Goal: Task Accomplishment & Management: Manage account settings

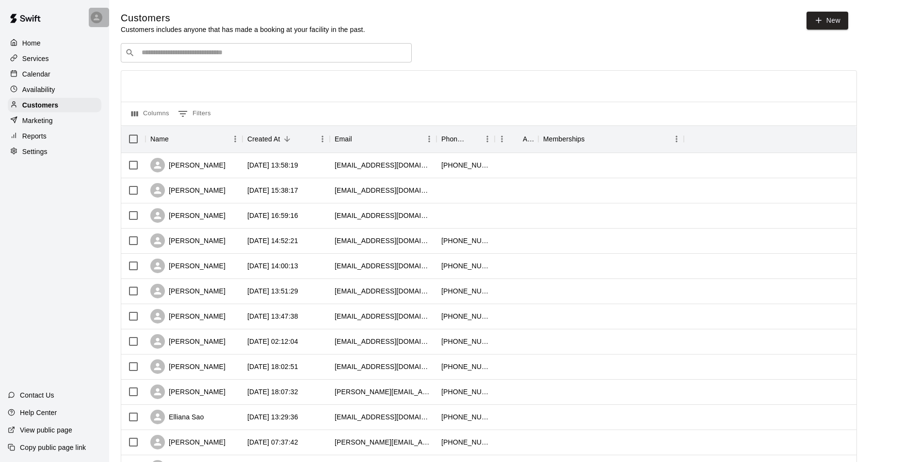
click at [101, 11] on div at bounding box center [99, 17] width 20 height 19
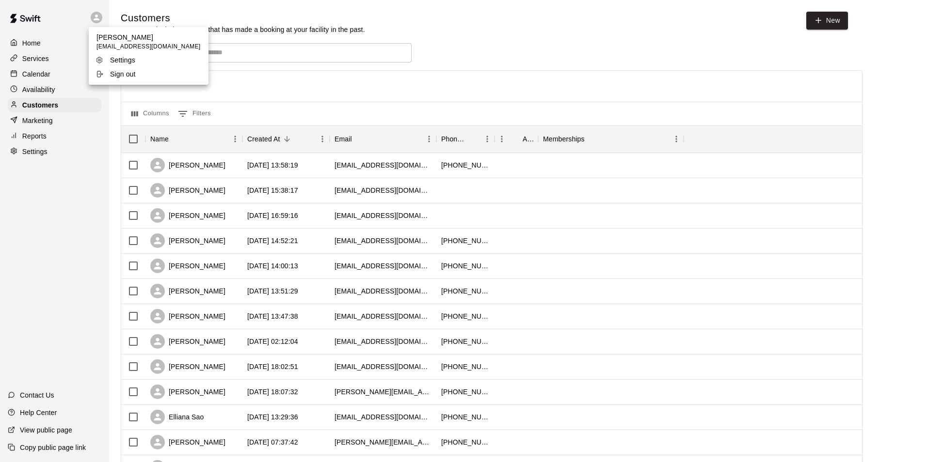
click at [64, 75] on div at bounding box center [463, 231] width 927 height 462
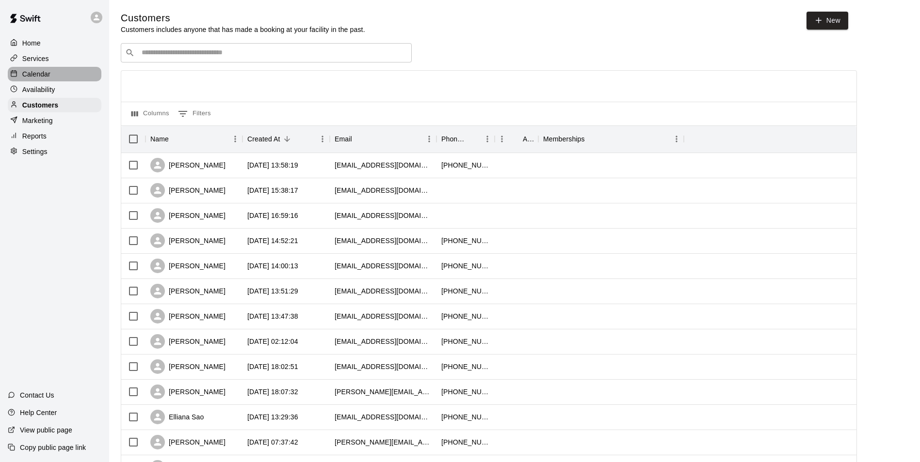
click at [37, 78] on p "Calendar" at bounding box center [36, 74] width 28 height 10
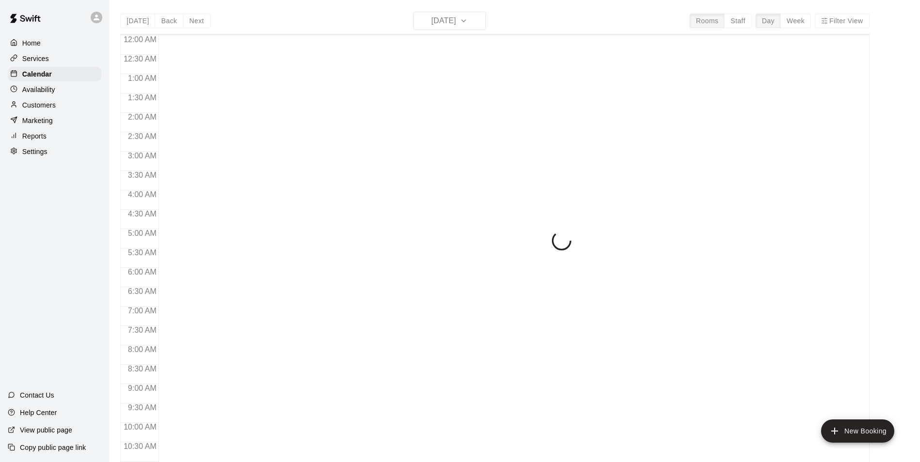
scroll to position [493, 0]
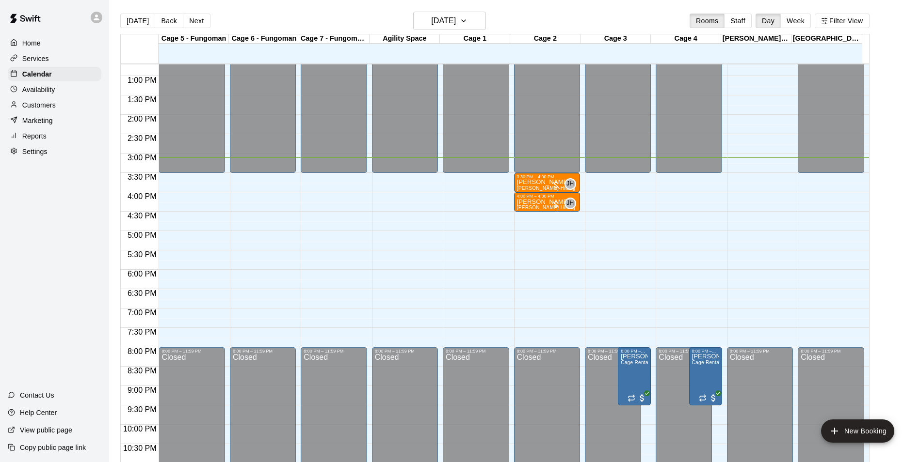
drag, startPoint x: 338, startPoint y: 116, endPoint x: 888, endPoint y: 144, distance: 550.5
click at [889, 144] on main "[DATE] Back [DATE][DATE] Rooms Staff Day Week Filter View Cage 5 - Fungoman 10 …" at bounding box center [514, 243] width 803 height 462
click at [193, 22] on button "Next" at bounding box center [196, 21] width 27 height 15
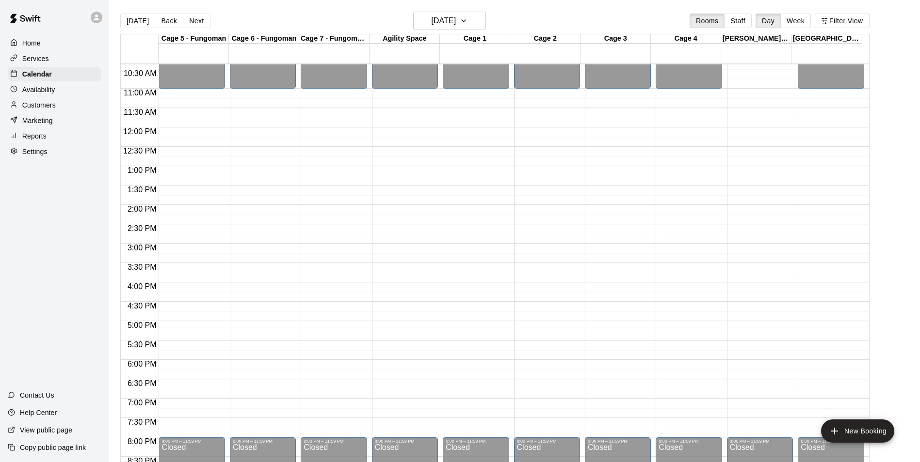
scroll to position [403, 0]
click at [190, 16] on button "Next" at bounding box center [196, 21] width 27 height 15
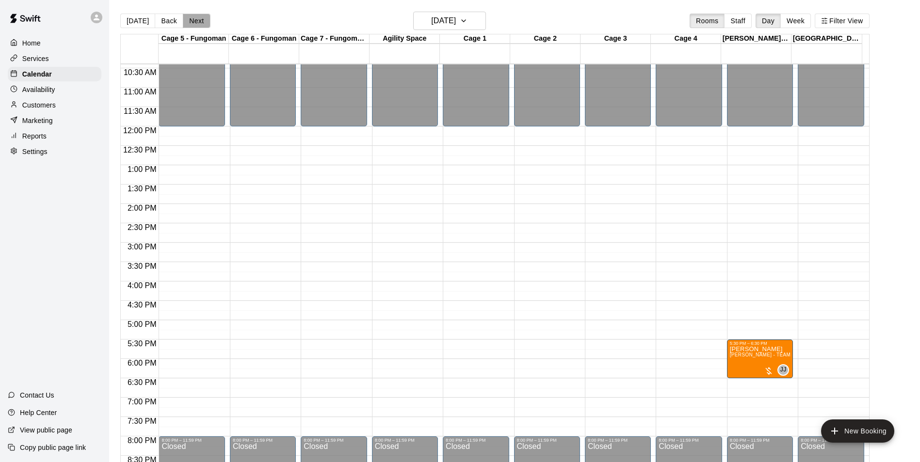
click at [193, 22] on button "Next" at bounding box center [196, 21] width 27 height 15
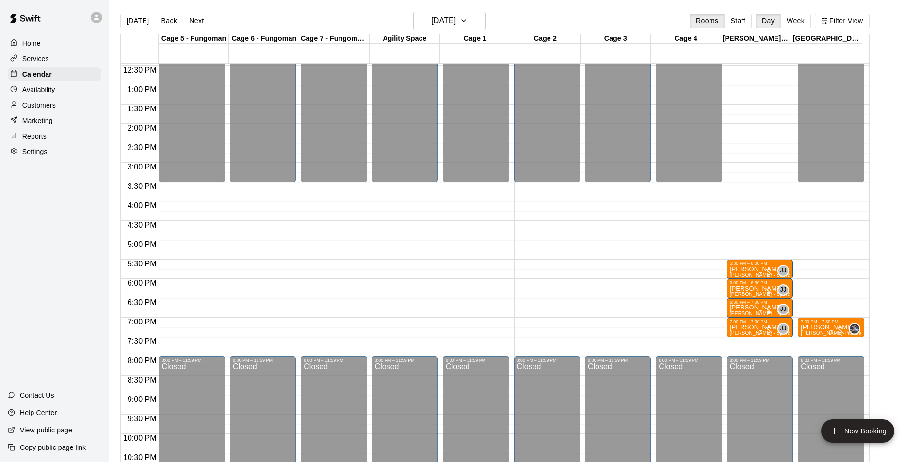
scroll to position [500, 0]
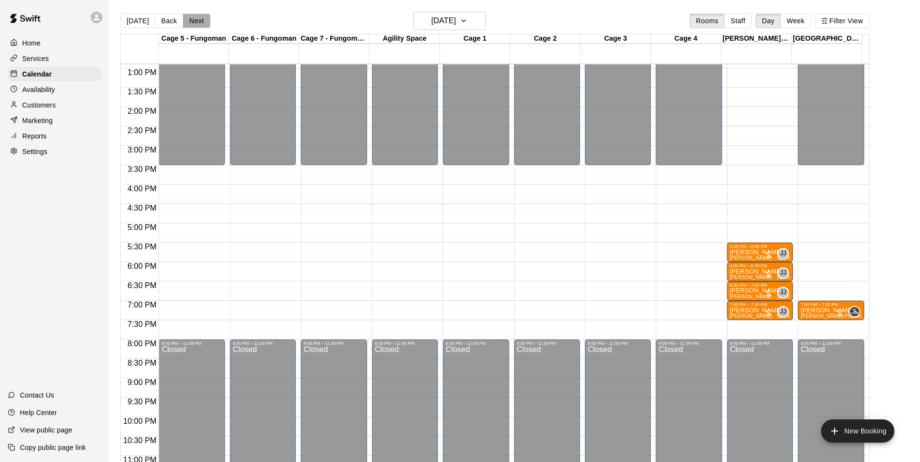
click at [199, 22] on button "Next" at bounding box center [196, 21] width 27 height 15
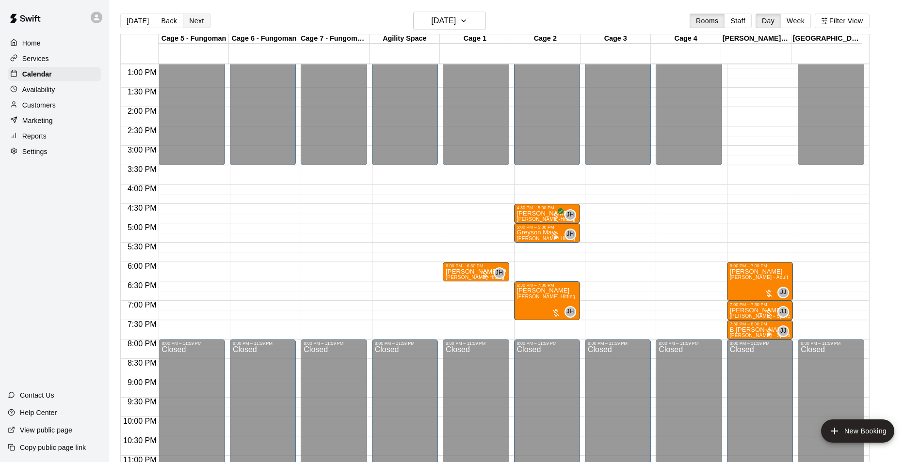
click at [201, 20] on button "Next" at bounding box center [196, 21] width 27 height 15
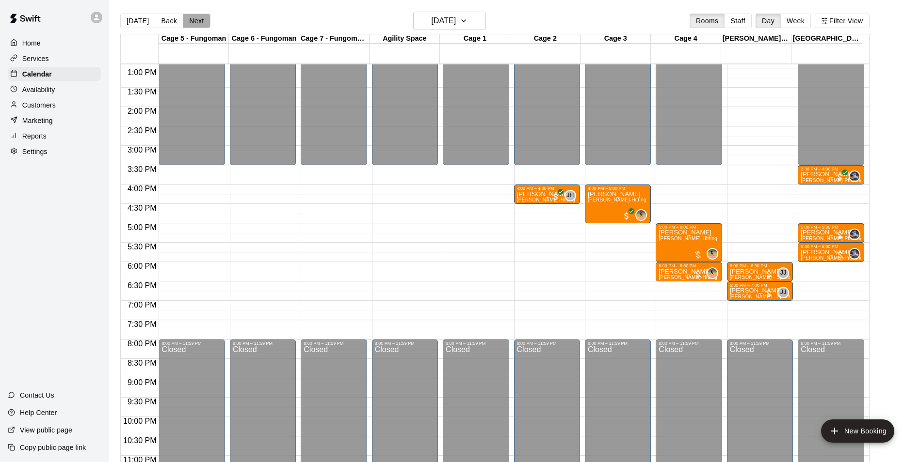
click at [195, 22] on button "Next" at bounding box center [196, 21] width 27 height 15
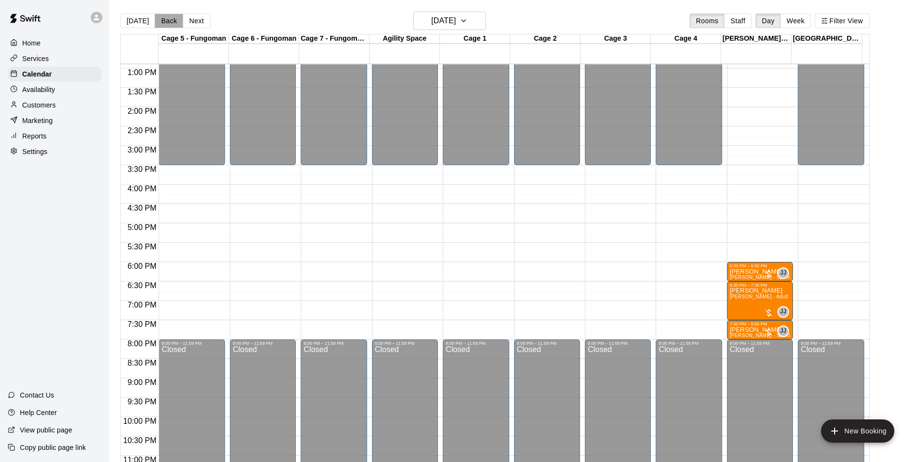
click at [159, 23] on button "Back" at bounding box center [169, 21] width 29 height 15
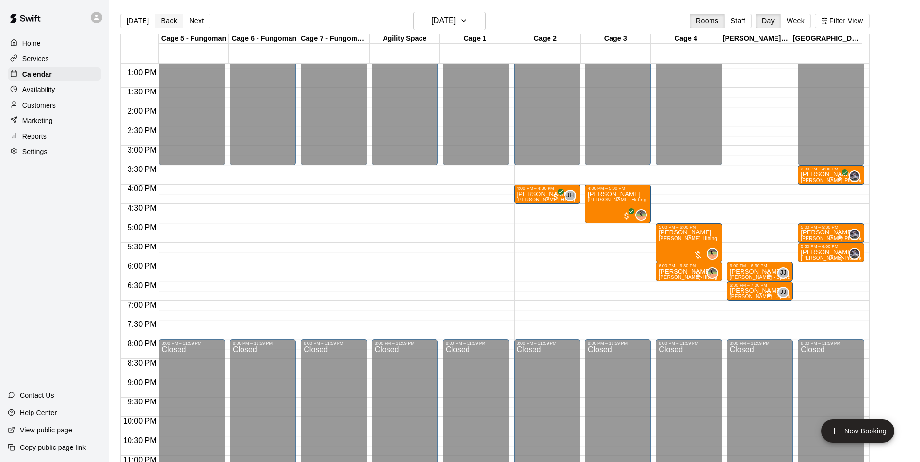
click at [171, 26] on button "Back" at bounding box center [169, 21] width 29 height 15
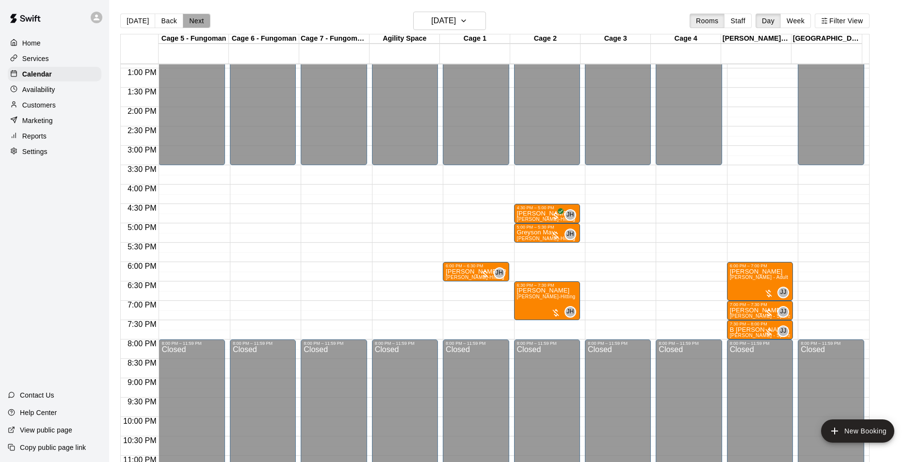
click at [185, 16] on button "Next" at bounding box center [196, 21] width 27 height 15
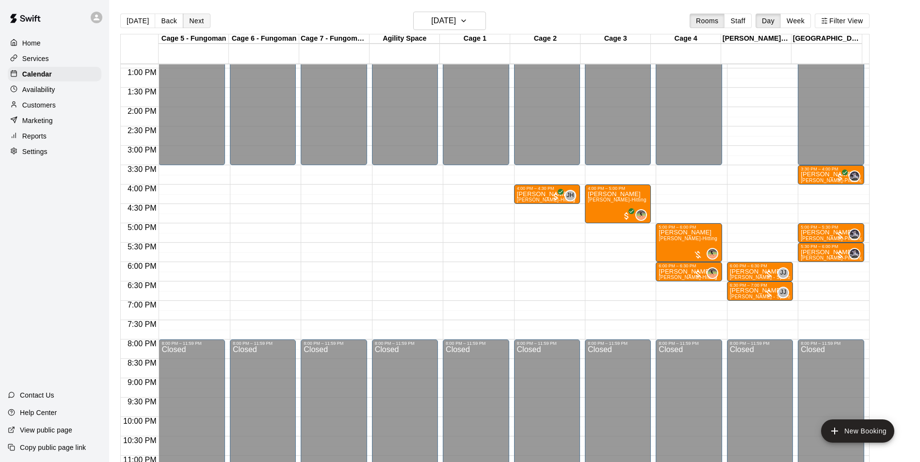
click at [191, 17] on button "Next" at bounding box center [196, 21] width 27 height 15
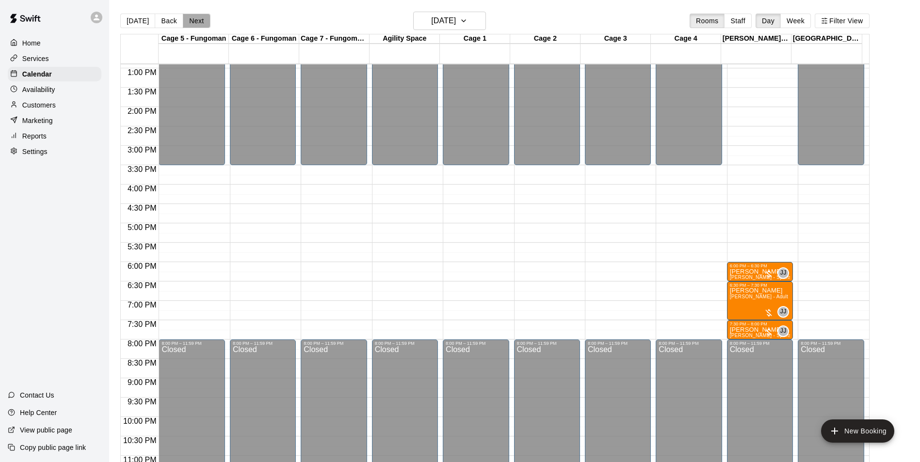
click at [191, 24] on button "Next" at bounding box center [196, 21] width 27 height 15
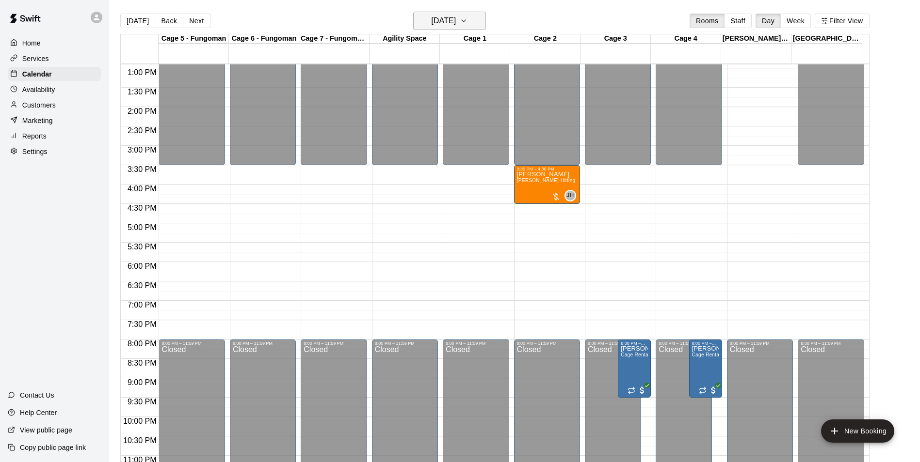
click at [431, 25] on h6 "[DATE]" at bounding box center [443, 21] width 25 height 14
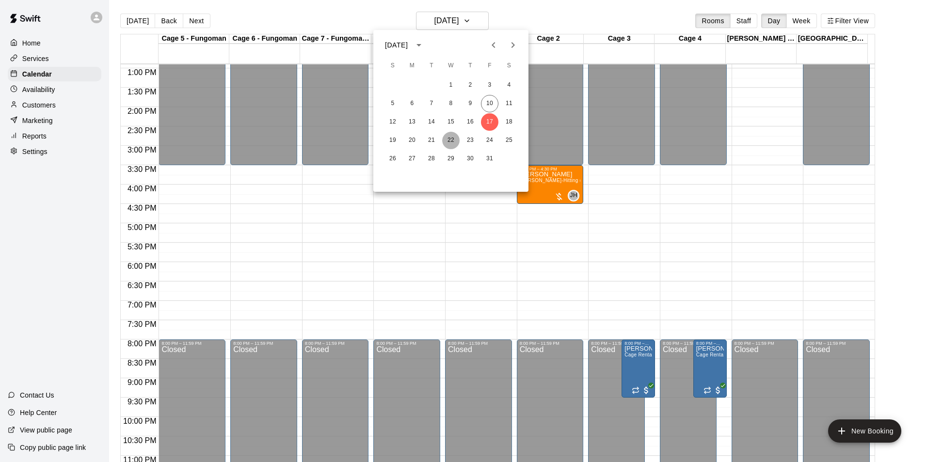
drag, startPoint x: 452, startPoint y: 134, endPoint x: 450, endPoint y: 144, distance: 10.4
click at [452, 135] on button "22" at bounding box center [450, 140] width 17 height 17
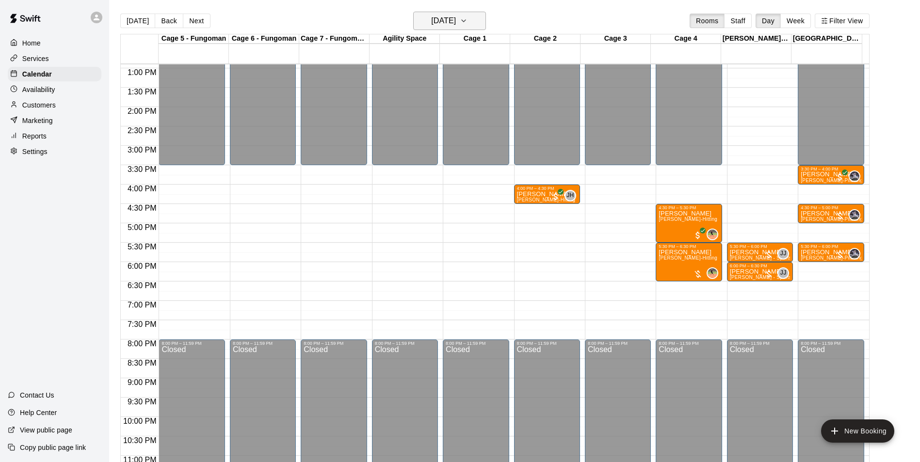
click at [446, 23] on h6 "[DATE]" at bounding box center [443, 21] width 25 height 14
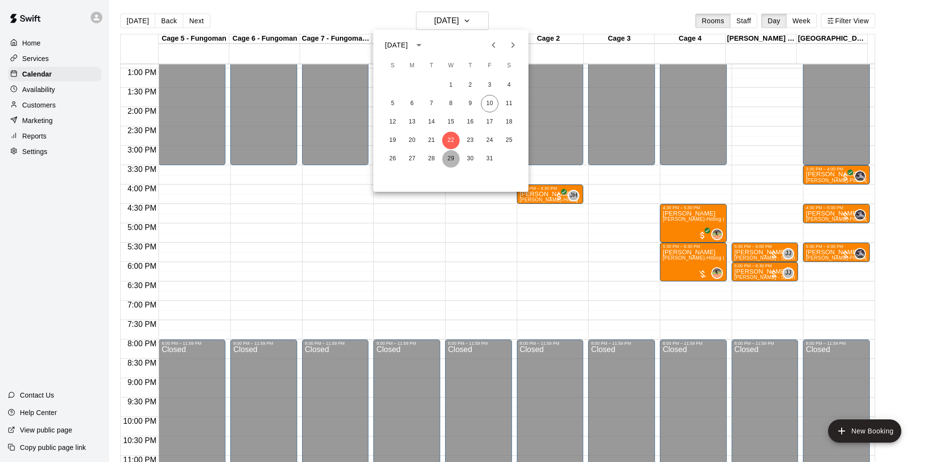
click at [446, 159] on button "29" at bounding box center [450, 158] width 17 height 17
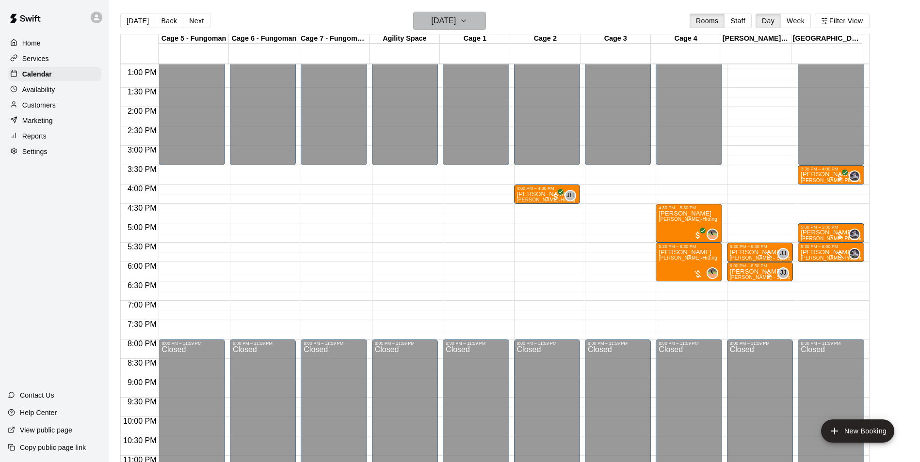
click at [456, 18] on h6 "[DATE]" at bounding box center [443, 21] width 25 height 14
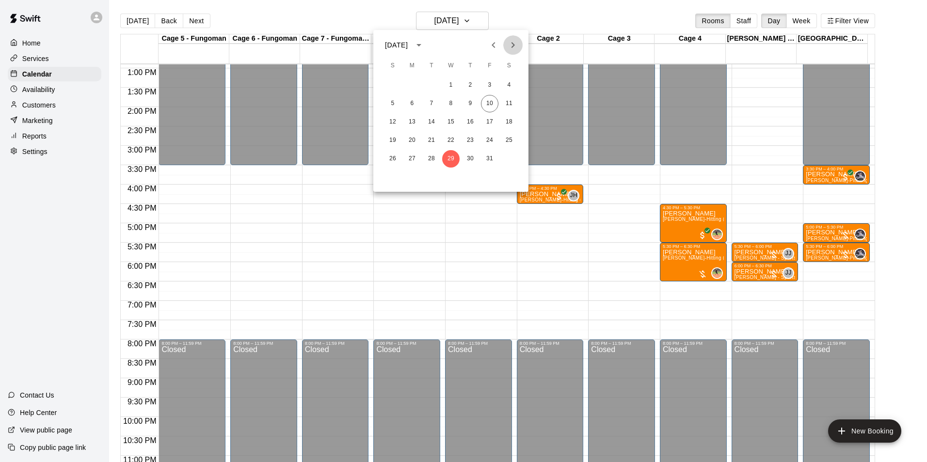
click at [511, 46] on icon "Next month" at bounding box center [513, 45] width 12 height 12
click at [453, 100] on button "5" at bounding box center [450, 103] width 17 height 17
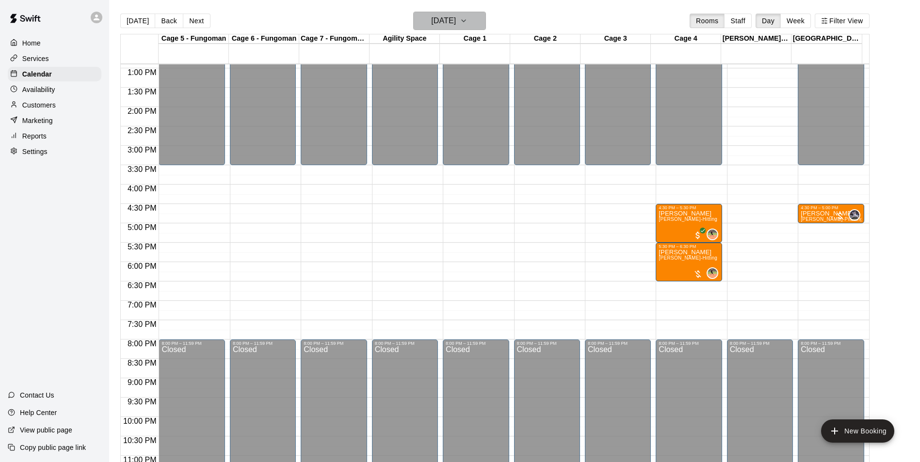
click at [456, 18] on h6 "[DATE]" at bounding box center [443, 21] width 25 height 14
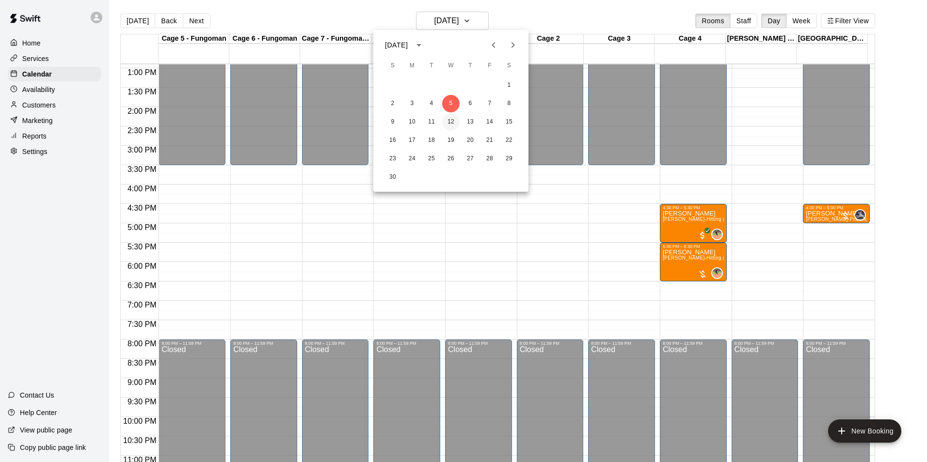
click at [449, 119] on button "12" at bounding box center [450, 121] width 17 height 17
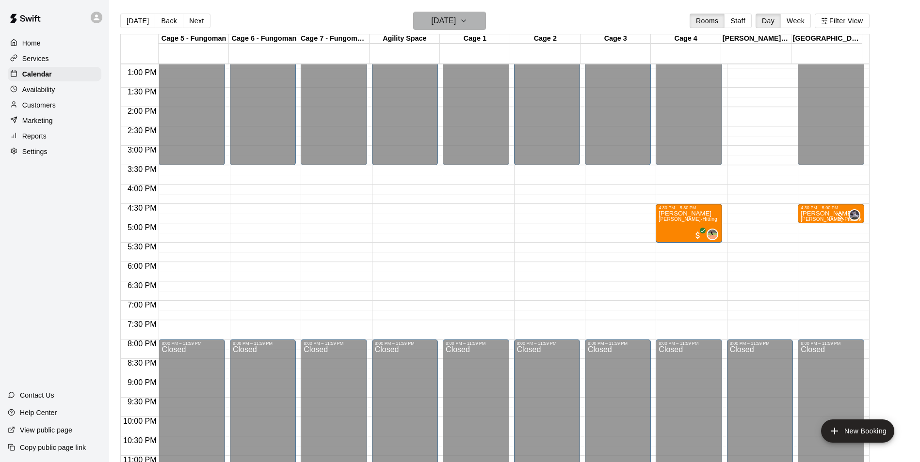
click at [467, 26] on icon "button" at bounding box center [464, 21] width 8 height 12
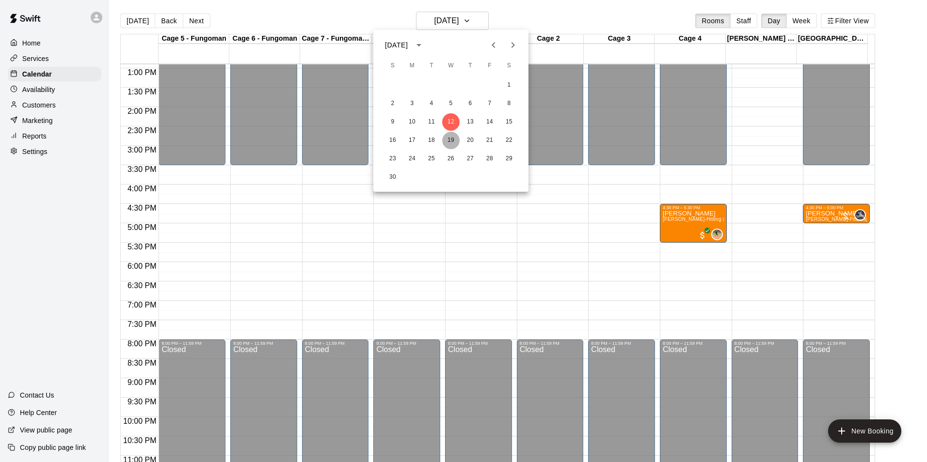
click at [448, 145] on button "19" at bounding box center [450, 140] width 17 height 17
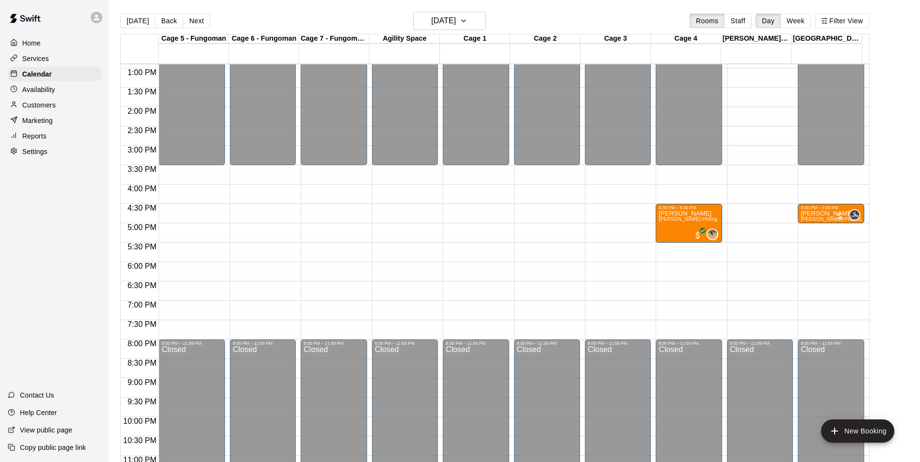
click at [463, 31] on div "[DATE] Back [DATE][DATE] Rooms Staff Day Week Filter View" at bounding box center [494, 23] width 749 height 22
click at [456, 17] on h6 "[DATE]" at bounding box center [443, 21] width 25 height 14
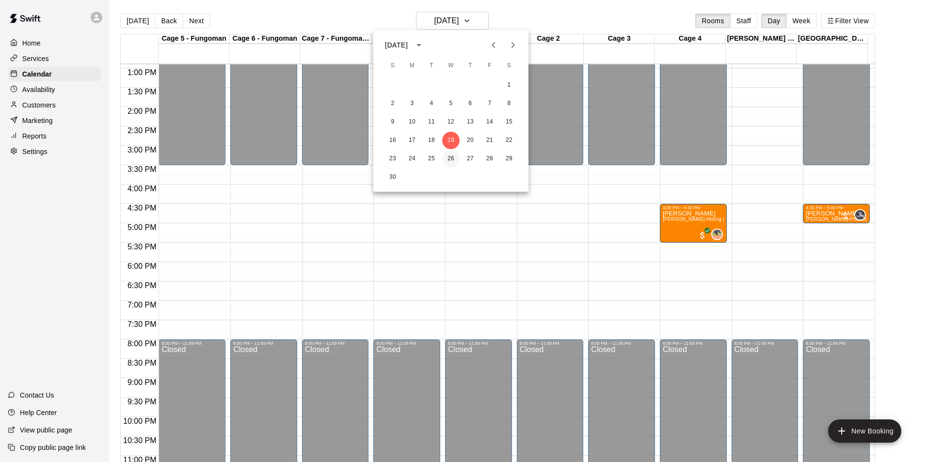
click at [452, 155] on button "26" at bounding box center [450, 158] width 17 height 17
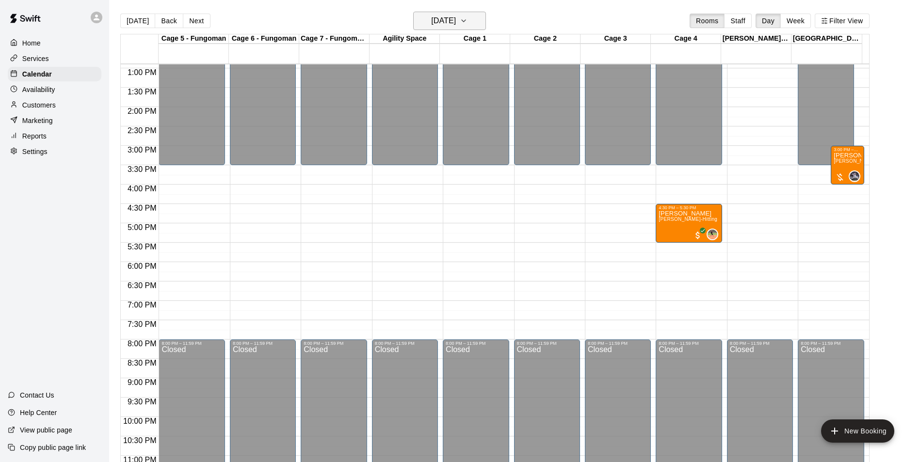
click at [486, 22] on button "[DATE]" at bounding box center [449, 21] width 73 height 18
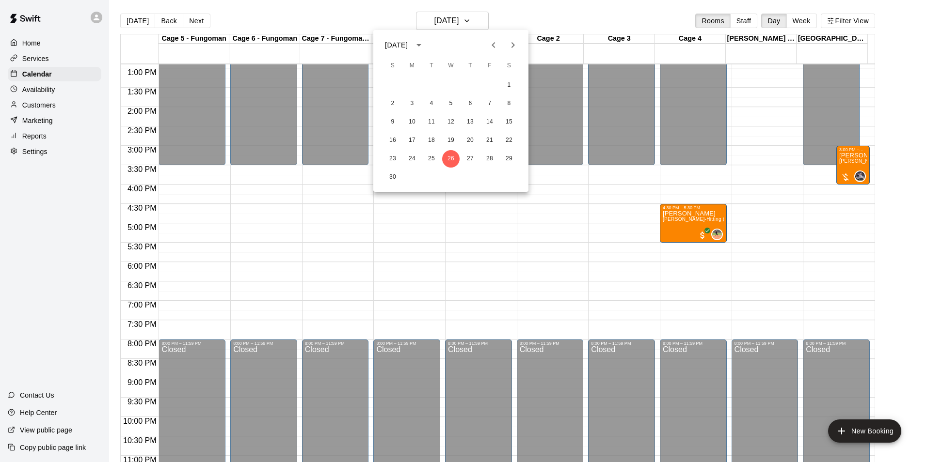
click at [516, 46] on icon "Next month" at bounding box center [513, 45] width 12 height 12
click at [452, 82] on button "3" at bounding box center [450, 85] width 17 height 17
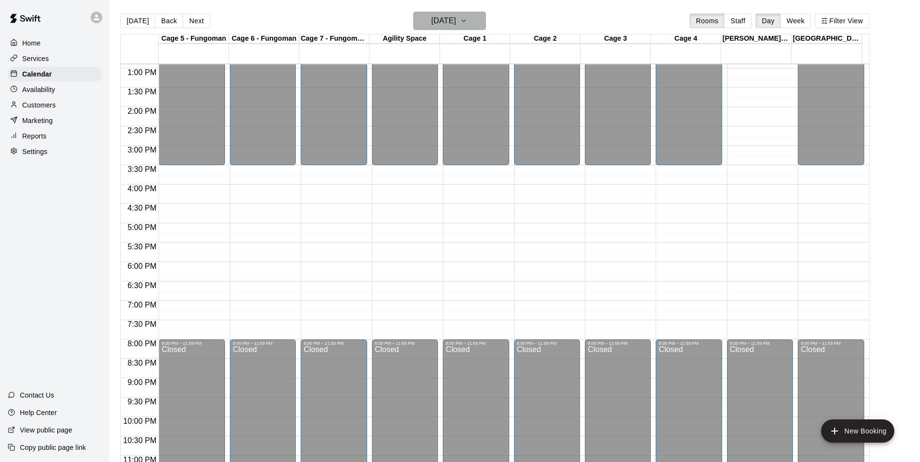
drag, startPoint x: 488, startPoint y: 24, endPoint x: 489, endPoint y: 32, distance: 8.3
click at [489, 32] on div "[DATE] Back [DATE][DATE] Rooms Staff Day Week Filter View" at bounding box center [494, 23] width 749 height 22
click at [456, 21] on h6 "[DATE]" at bounding box center [443, 21] width 25 height 14
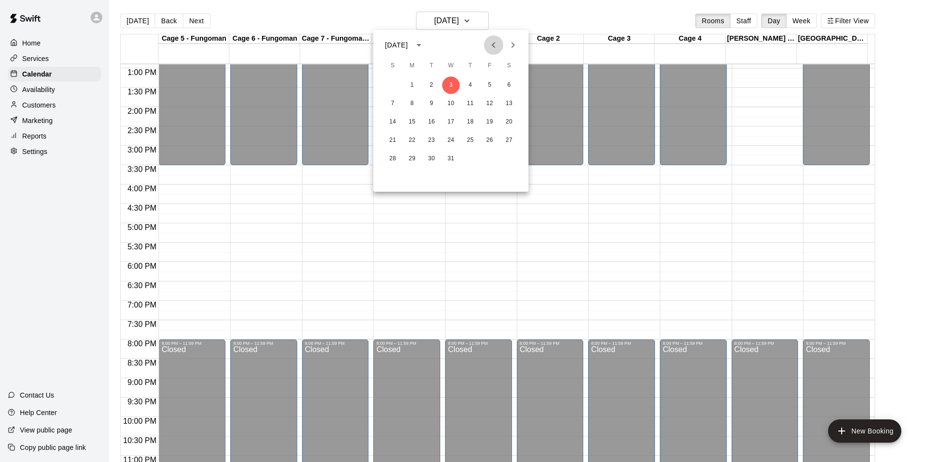
click at [491, 40] on icon "Previous month" at bounding box center [494, 45] width 12 height 12
click at [494, 44] on icon "Previous month" at bounding box center [493, 45] width 3 height 6
click at [484, 102] on button "10" at bounding box center [489, 103] width 17 height 17
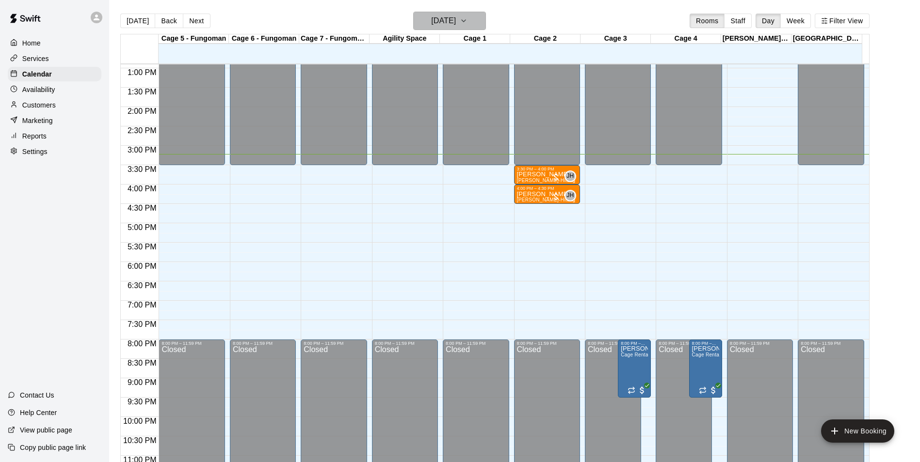
click at [467, 16] on icon "button" at bounding box center [464, 21] width 8 height 12
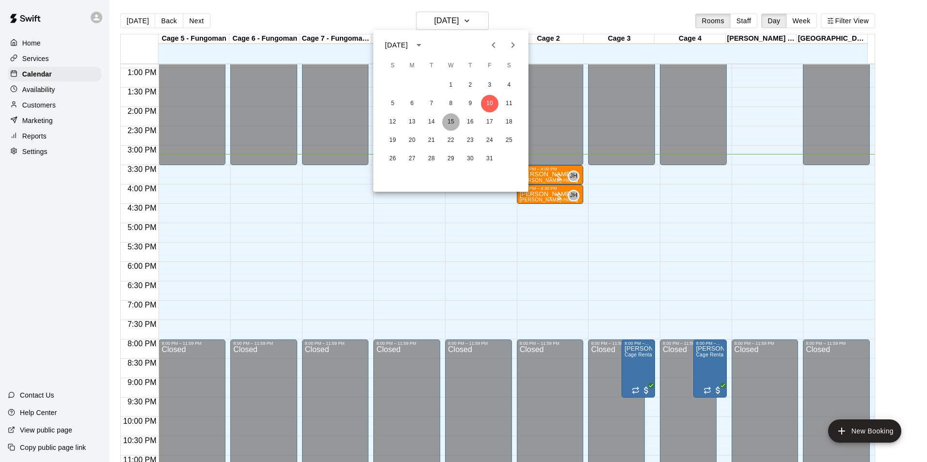
click at [456, 120] on button "15" at bounding box center [450, 121] width 17 height 17
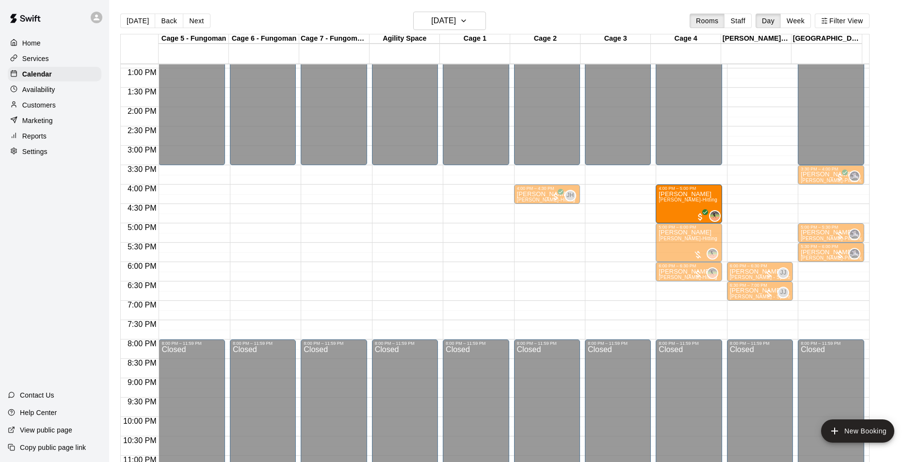
drag, startPoint x: 592, startPoint y: 208, endPoint x: 663, endPoint y: 216, distance: 70.7
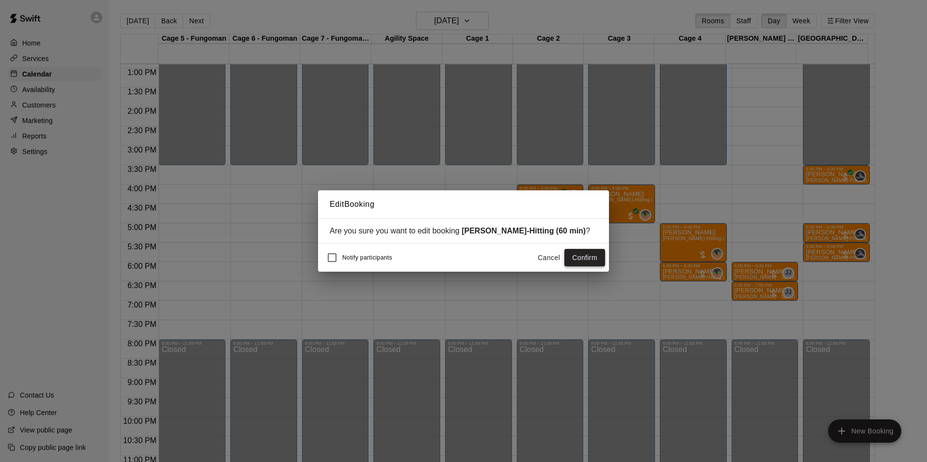
click at [579, 262] on button "Confirm" at bounding box center [584, 258] width 41 height 18
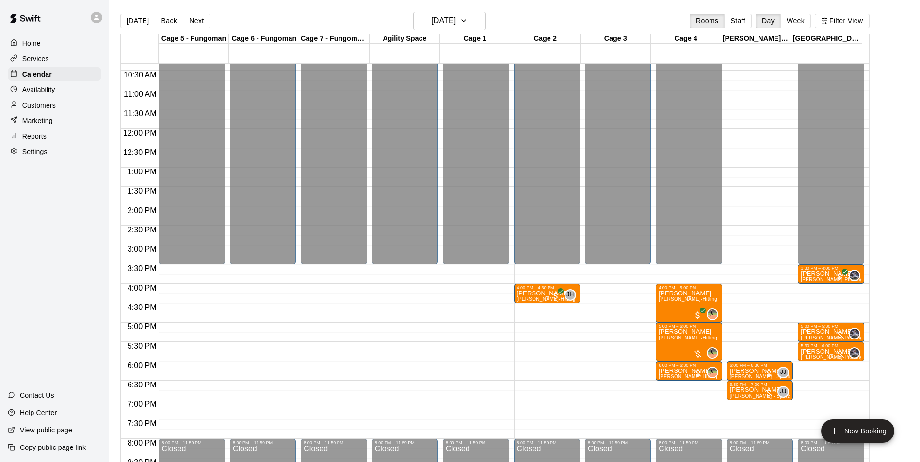
scroll to position [403, 0]
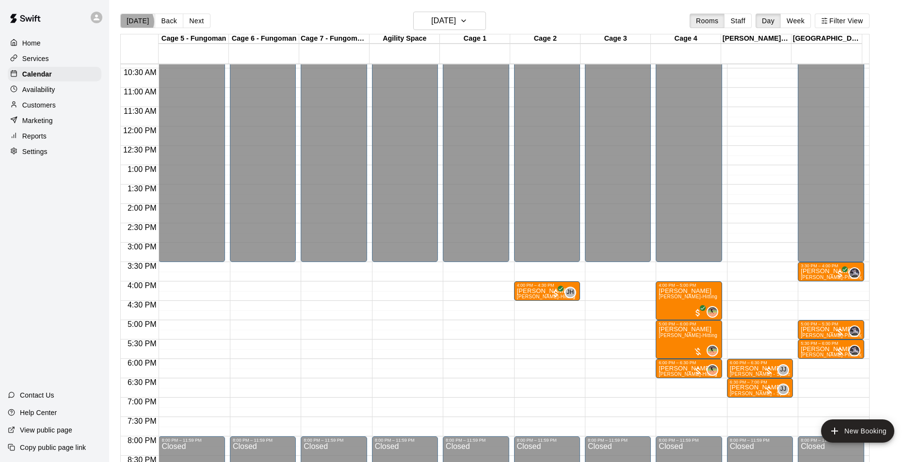
click at [136, 21] on button "[DATE]" at bounding box center [137, 21] width 35 height 15
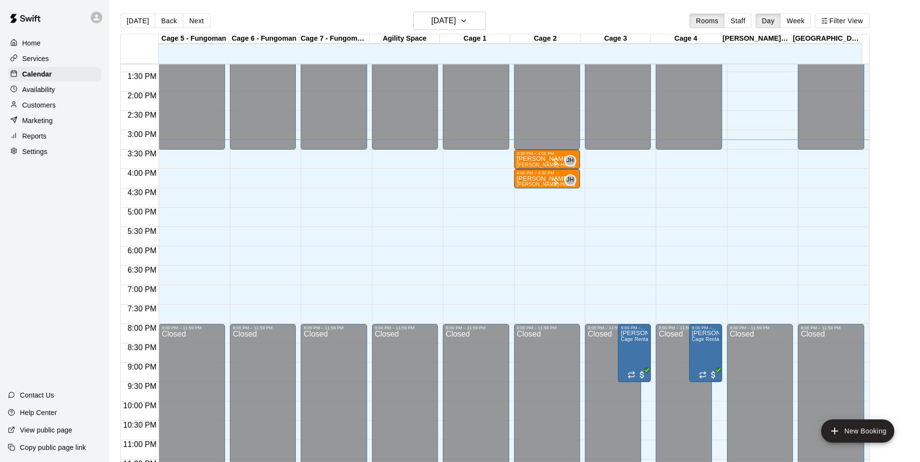
scroll to position [523, 0]
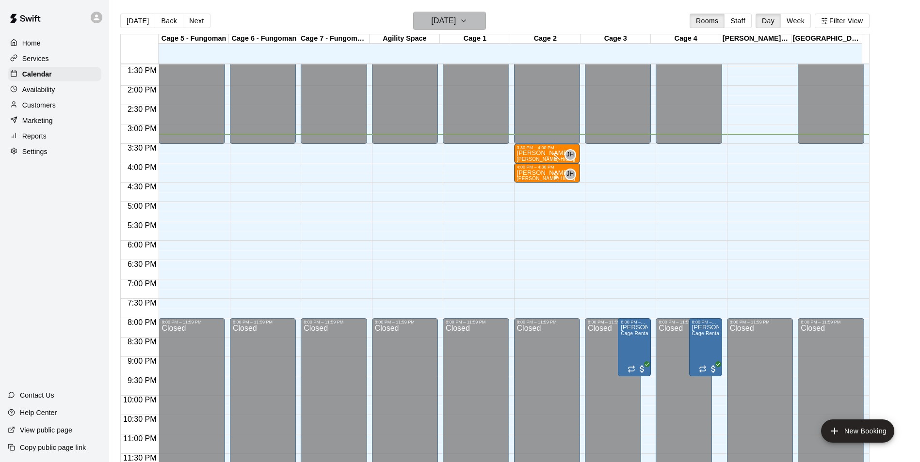
click at [442, 19] on h6 "[DATE]" at bounding box center [443, 21] width 25 height 14
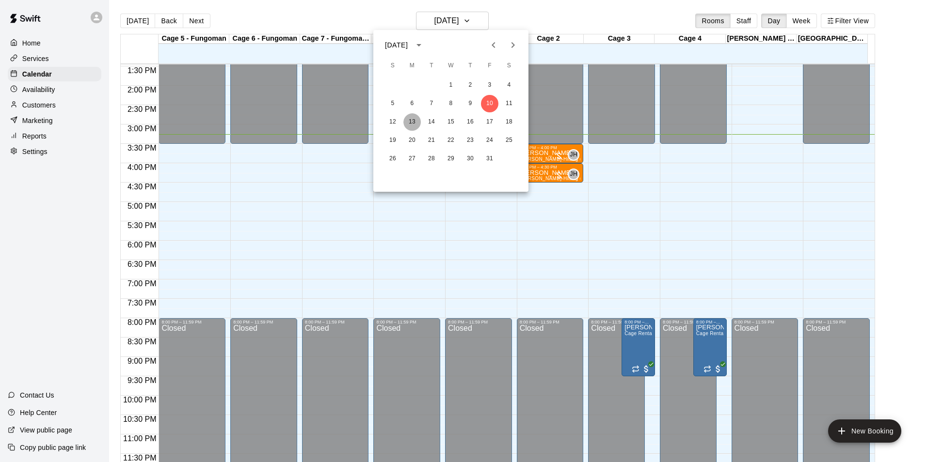
click at [411, 126] on button "13" at bounding box center [411, 121] width 17 height 17
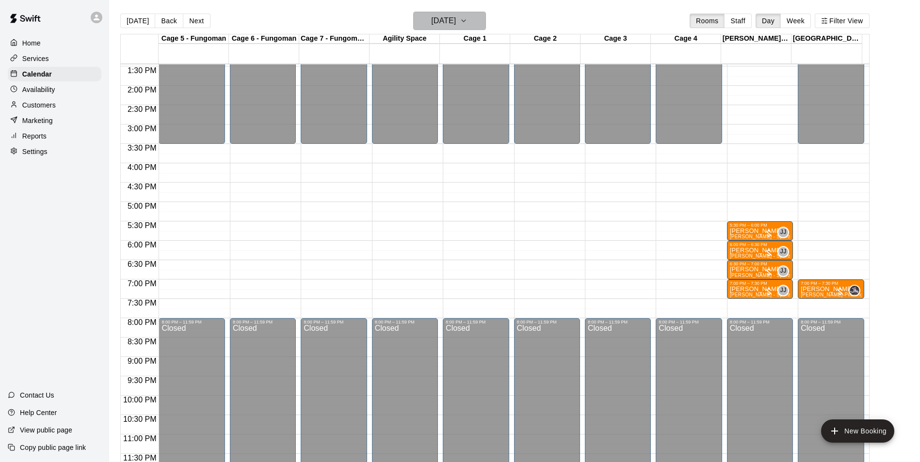
click at [455, 20] on h6 "[DATE]" at bounding box center [443, 21] width 25 height 14
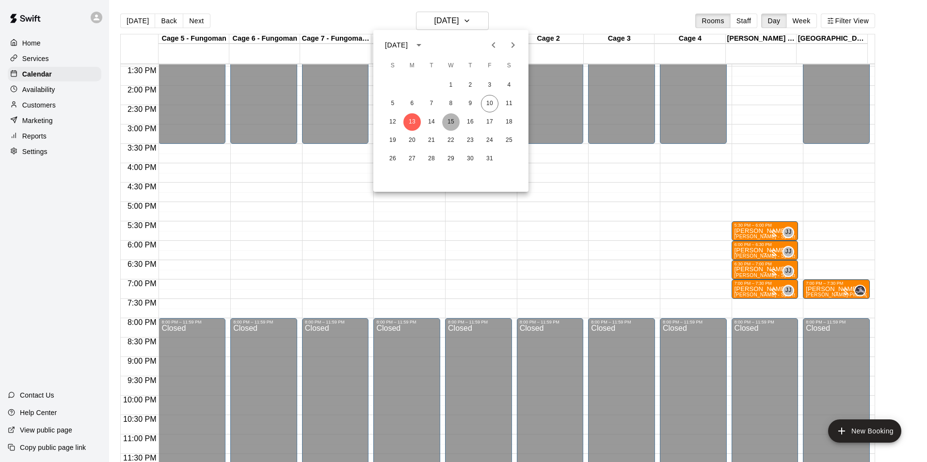
click at [449, 123] on button "15" at bounding box center [450, 121] width 17 height 17
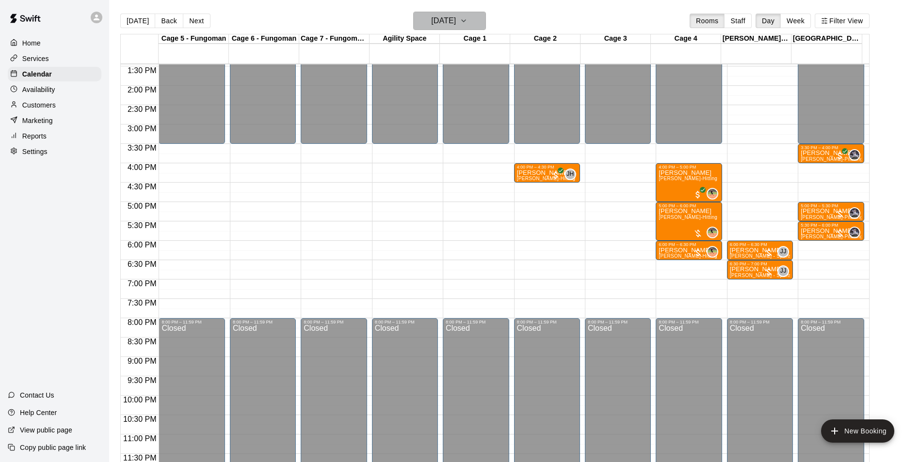
click at [456, 20] on h6 "[DATE]" at bounding box center [443, 21] width 25 height 14
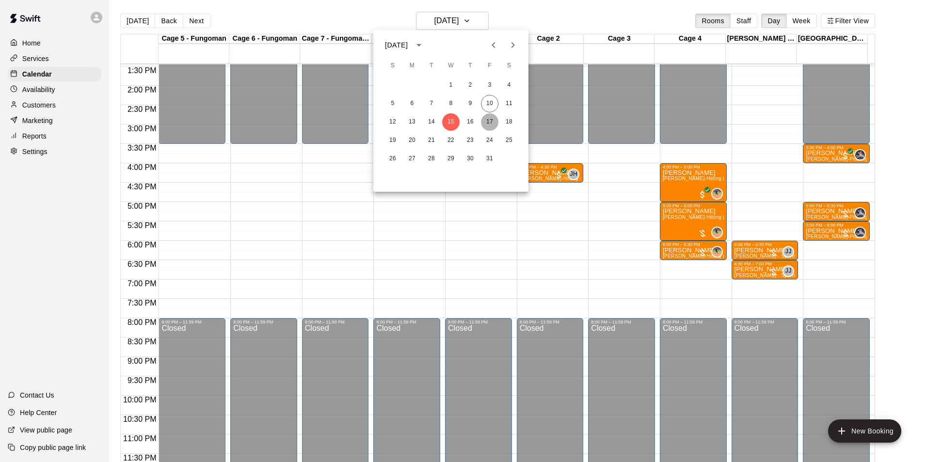
click at [488, 119] on button "17" at bounding box center [489, 121] width 17 height 17
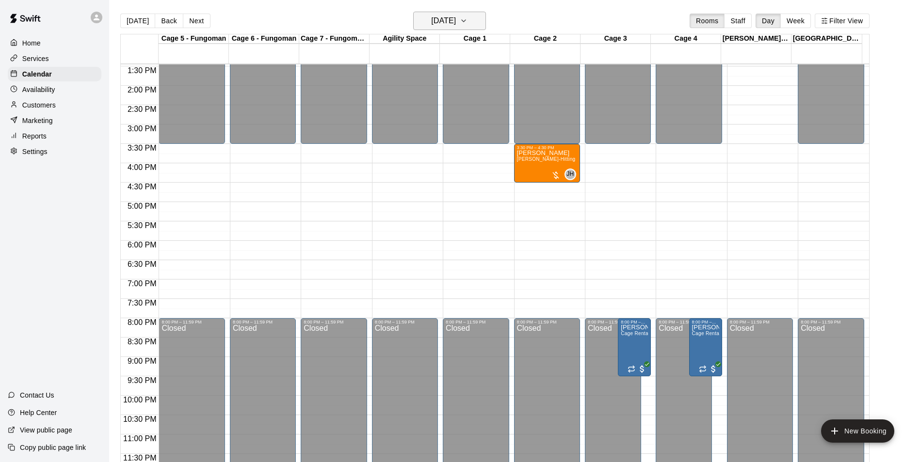
click at [467, 18] on icon "button" at bounding box center [464, 21] width 8 height 12
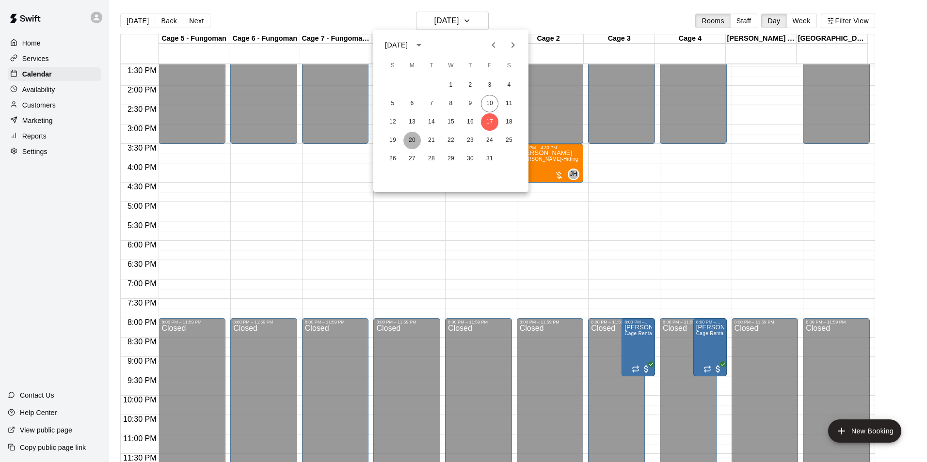
click at [412, 138] on button "20" at bounding box center [411, 140] width 17 height 17
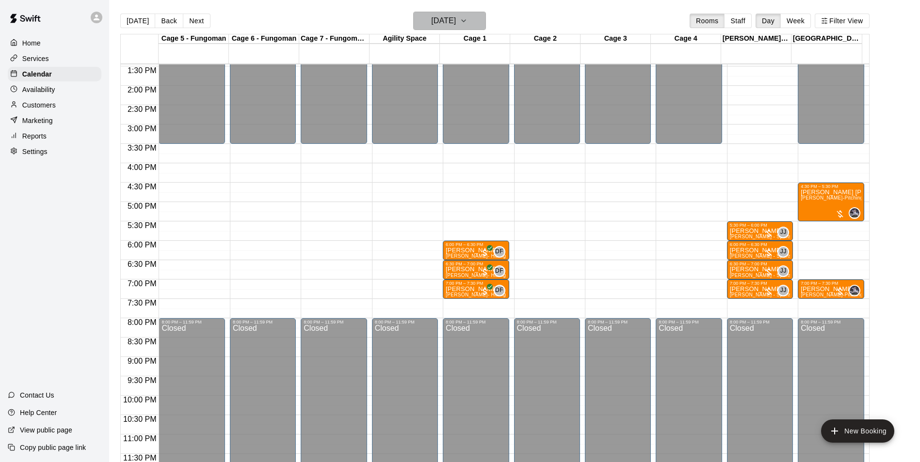
click at [456, 24] on h6 "[DATE]" at bounding box center [443, 21] width 25 height 14
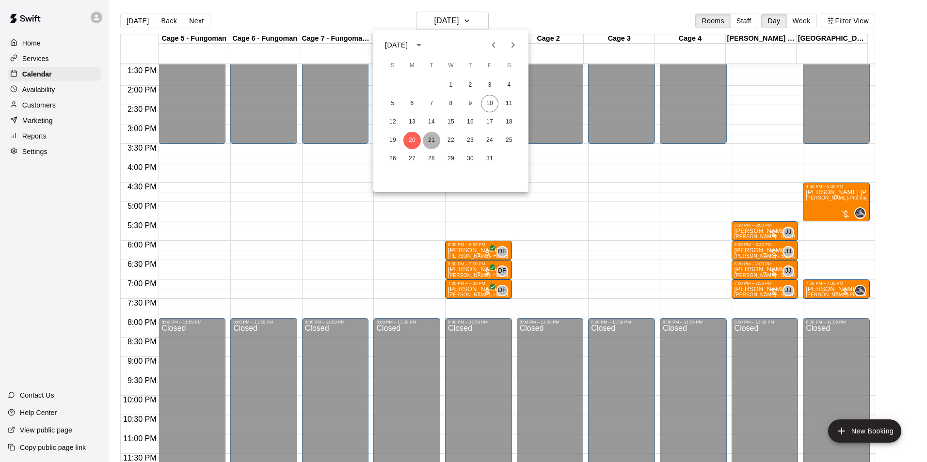
click at [432, 143] on button "21" at bounding box center [431, 140] width 17 height 17
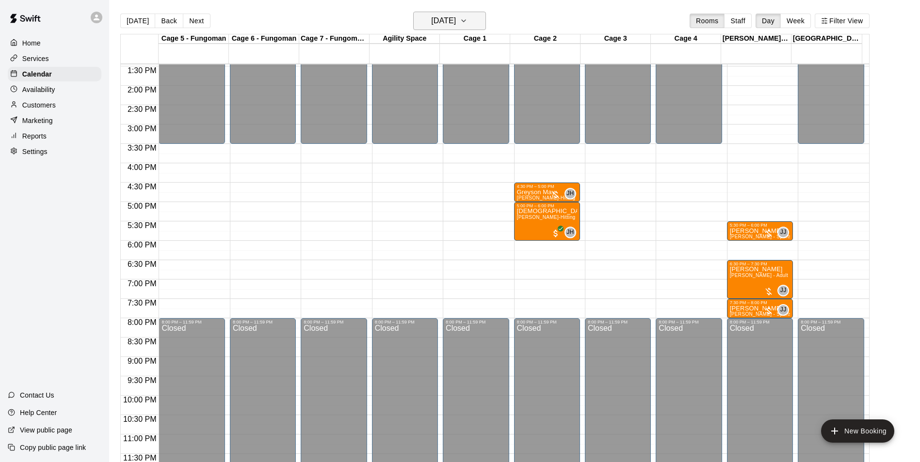
click at [456, 19] on h6 "[DATE]" at bounding box center [443, 21] width 25 height 14
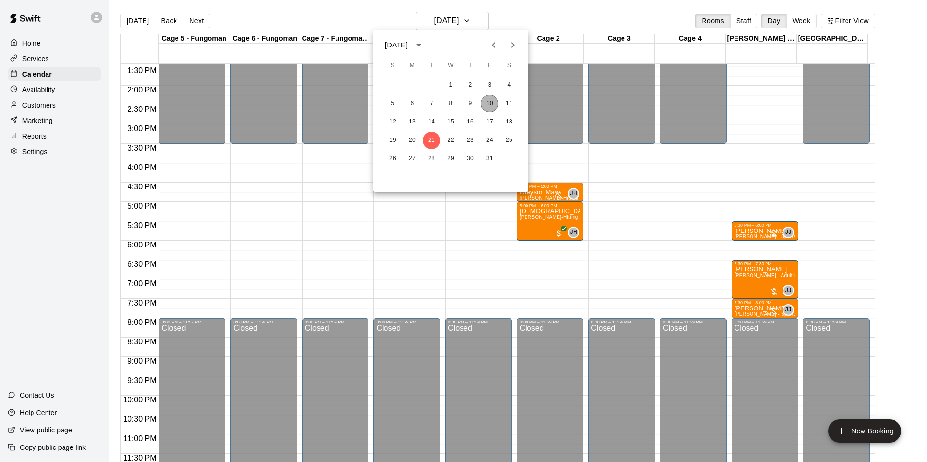
click at [488, 98] on button "10" at bounding box center [489, 103] width 17 height 17
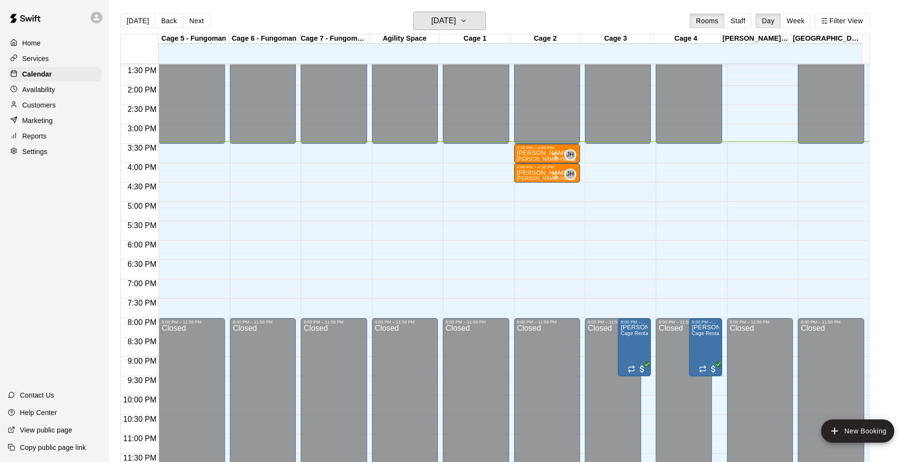
click at [413, 12] on button "[DATE]" at bounding box center [449, 21] width 73 height 18
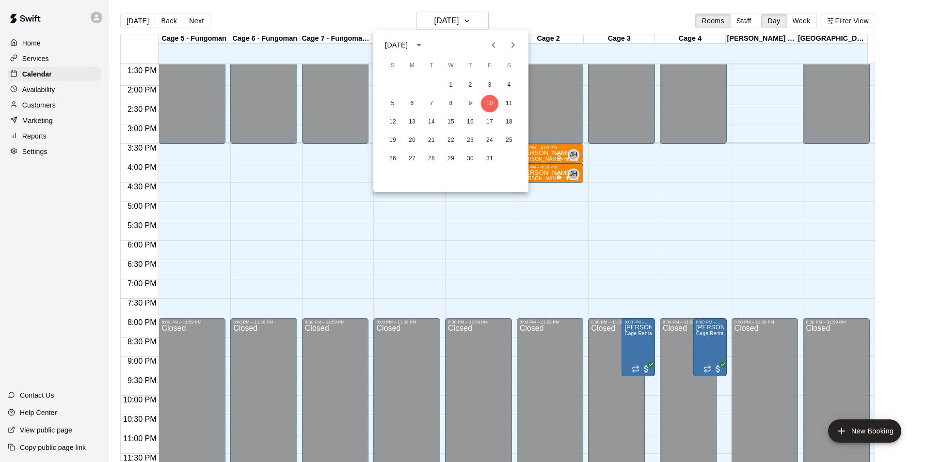
click at [539, 13] on div at bounding box center [463, 231] width 927 height 462
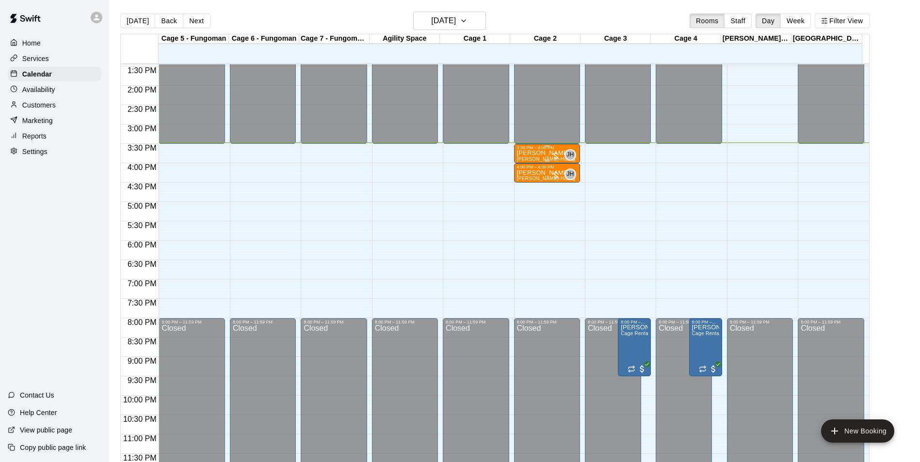
click at [541, 153] on p "[PERSON_NAME]" at bounding box center [547, 153] width 60 height 0
click at [525, 186] on img "edit" at bounding box center [525, 187] width 11 height 11
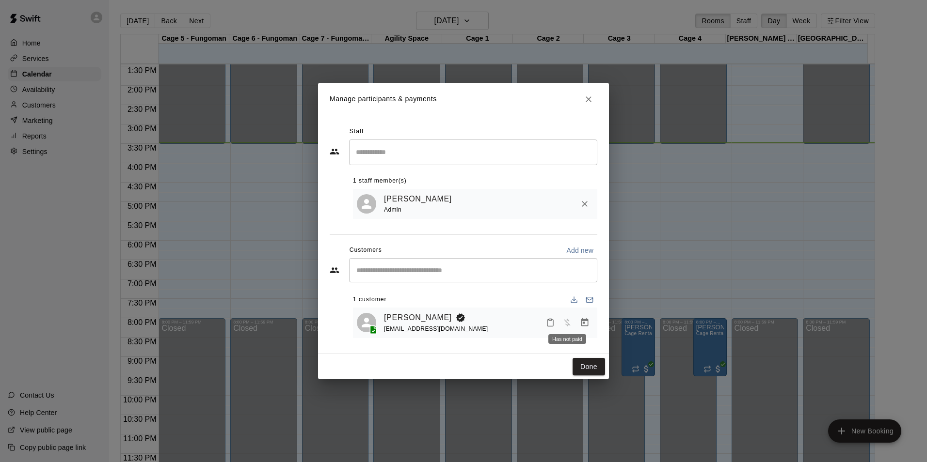
click at [559, 325] on span "Has not paid" at bounding box center [566, 323] width 17 height 8
click at [545, 327] on button "Mark attendance" at bounding box center [550, 323] width 16 height 16
click at [582, 321] on p "[PERSON_NAME] attended" at bounding box center [613, 324] width 86 height 10
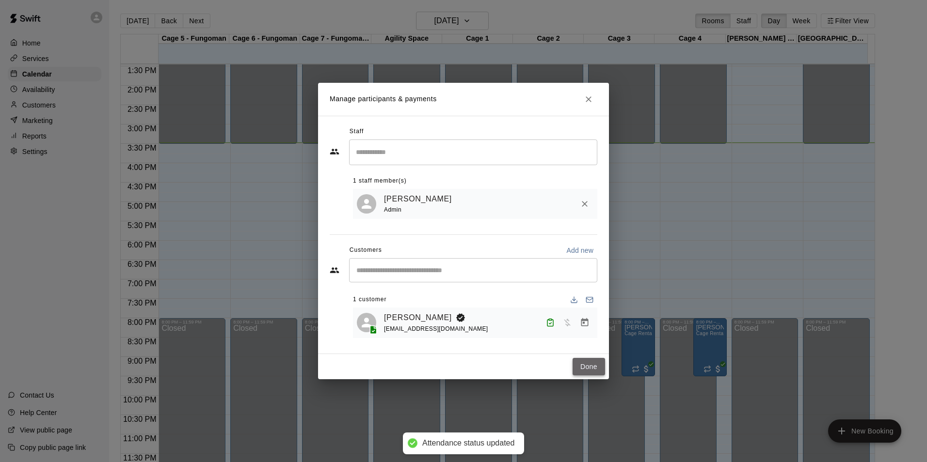
click at [574, 365] on button "Done" at bounding box center [589, 367] width 32 height 18
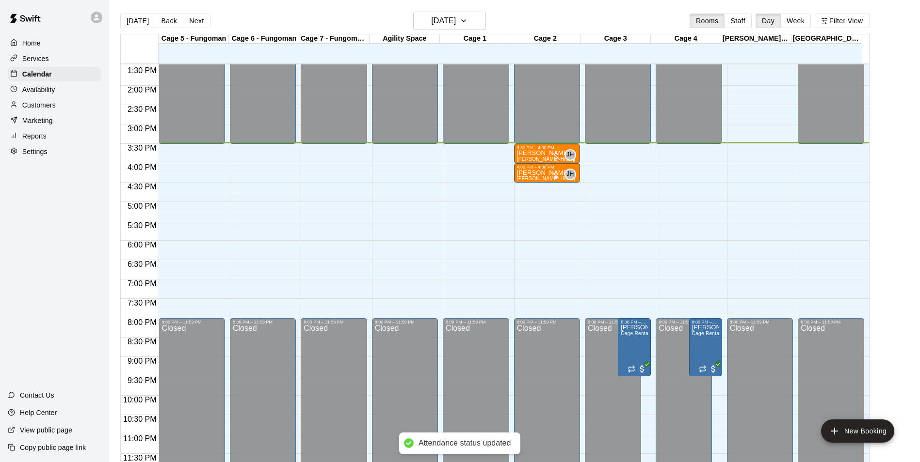
click at [536, 177] on span "[PERSON_NAME]-Hitting (30 min)" at bounding box center [556, 178] width 79 height 5
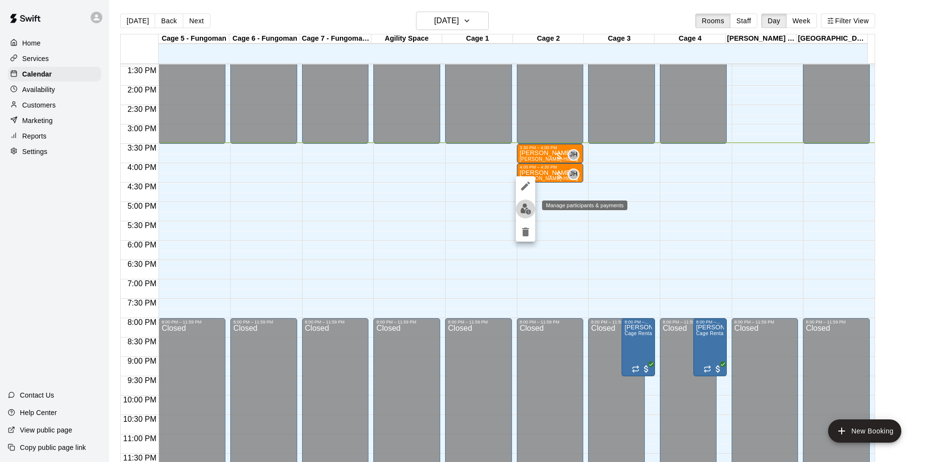
click at [535, 207] on button "edit" at bounding box center [525, 209] width 19 height 19
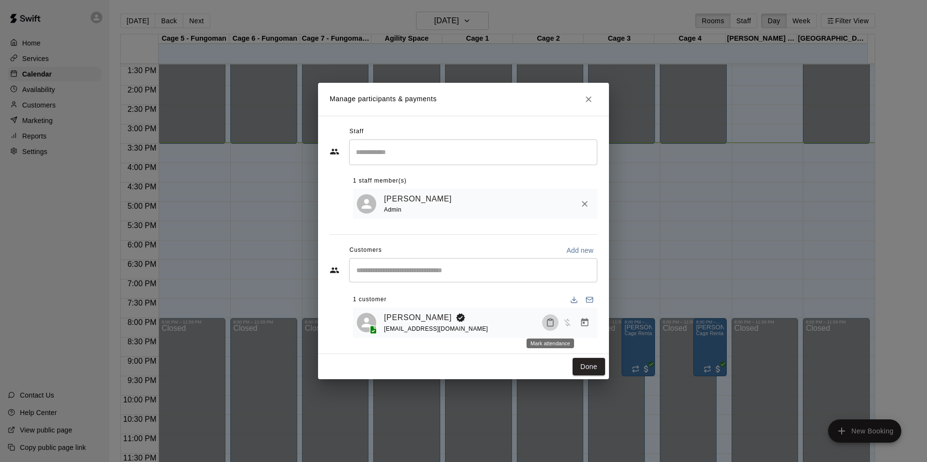
click at [554, 319] on icon "Mark attendance" at bounding box center [550, 323] width 9 height 9
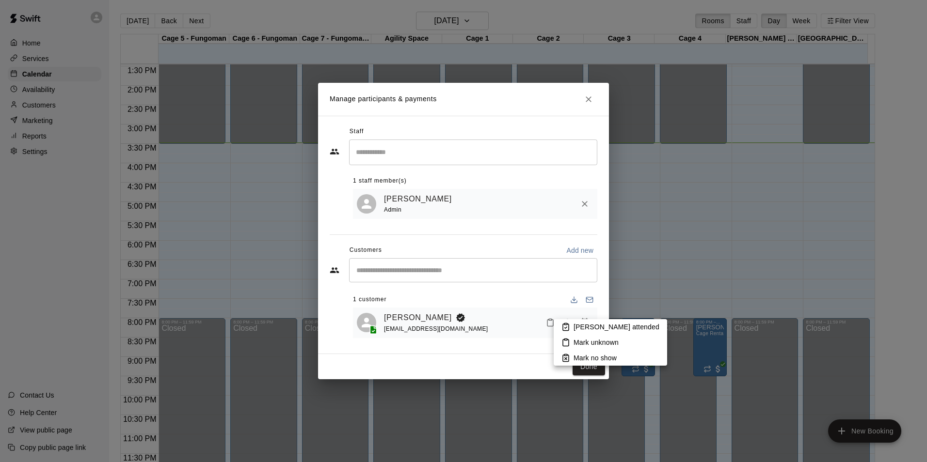
click at [574, 321] on li "[PERSON_NAME] attended" at bounding box center [610, 327] width 113 height 16
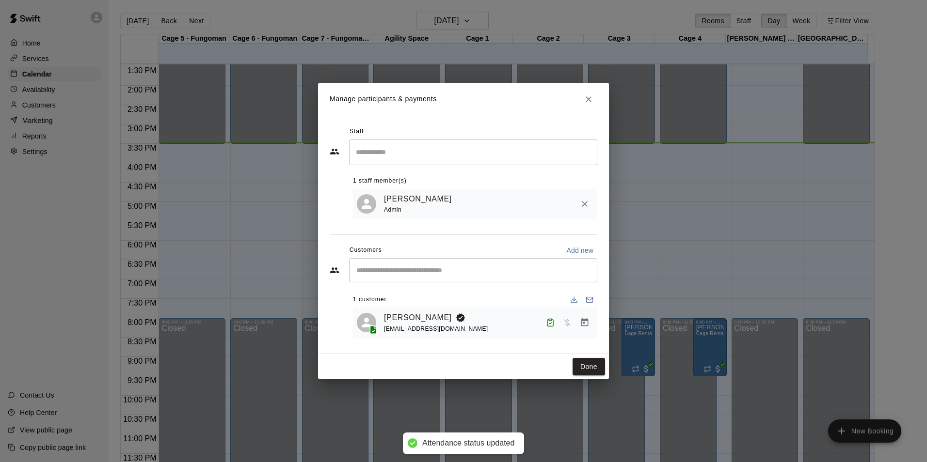
click at [581, 369] on button "Done" at bounding box center [589, 367] width 32 height 18
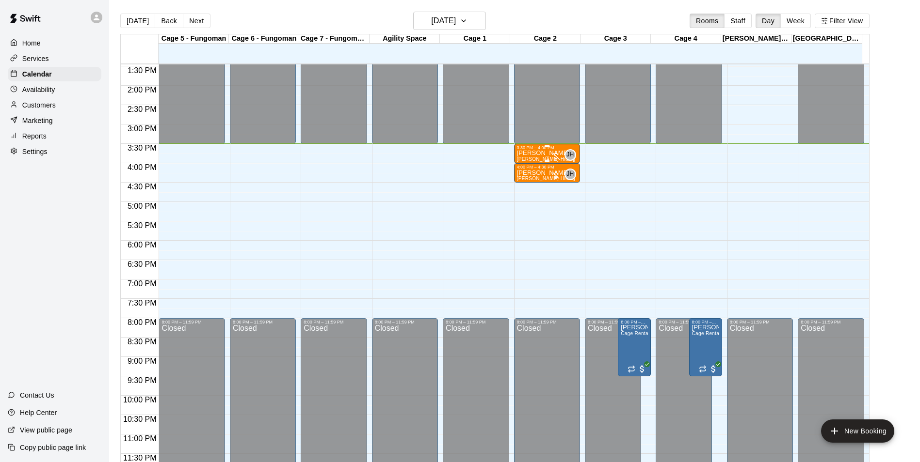
click at [530, 153] on p "[PERSON_NAME]" at bounding box center [547, 153] width 60 height 0
click at [523, 190] on img "edit" at bounding box center [525, 187] width 11 height 11
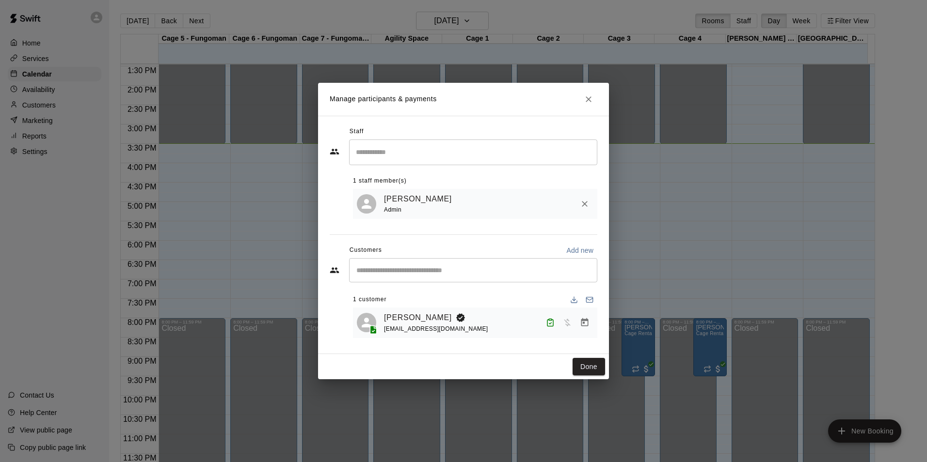
click at [658, 200] on div "Manage participants & payments Staff ​ 1 staff member(s) [PERSON_NAME] Admin Cu…" at bounding box center [463, 231] width 927 height 462
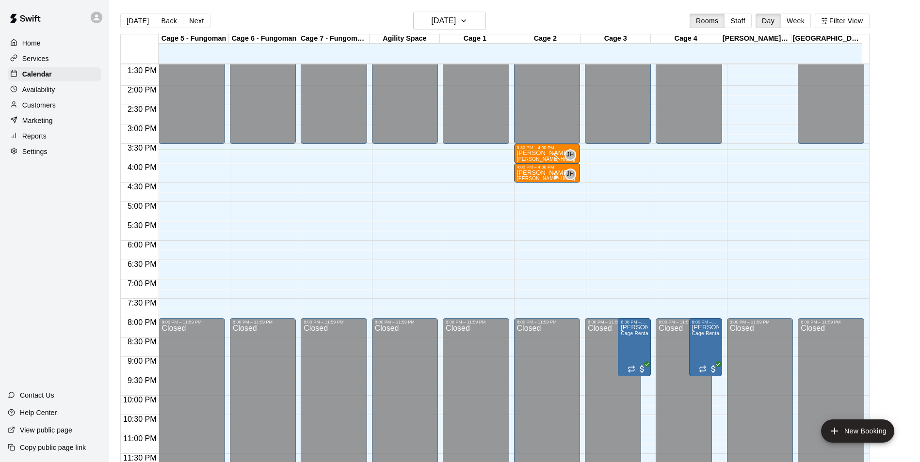
scroll to position [16, 0]
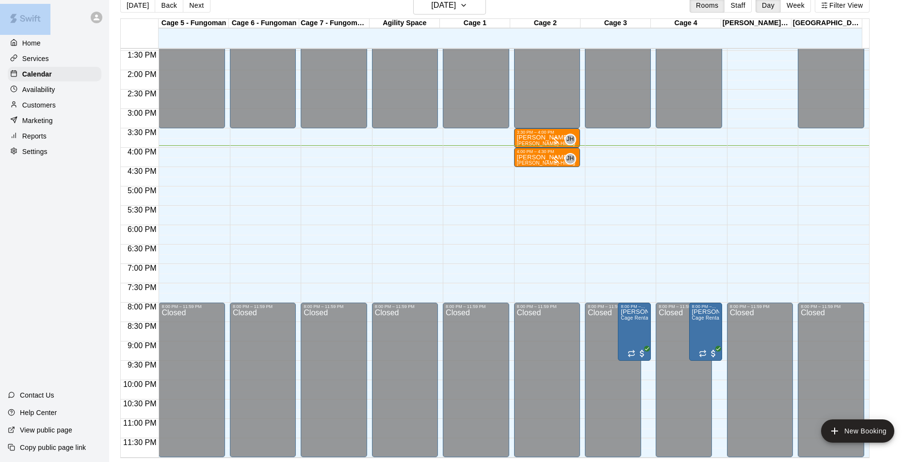
click at [0, 217] on html "Home Services Calendar Availability Customers Marketing Reports Settings Contac…" at bounding box center [460, 223] width 920 height 478
click at [79, 62] on div "Services" at bounding box center [55, 58] width 94 height 15
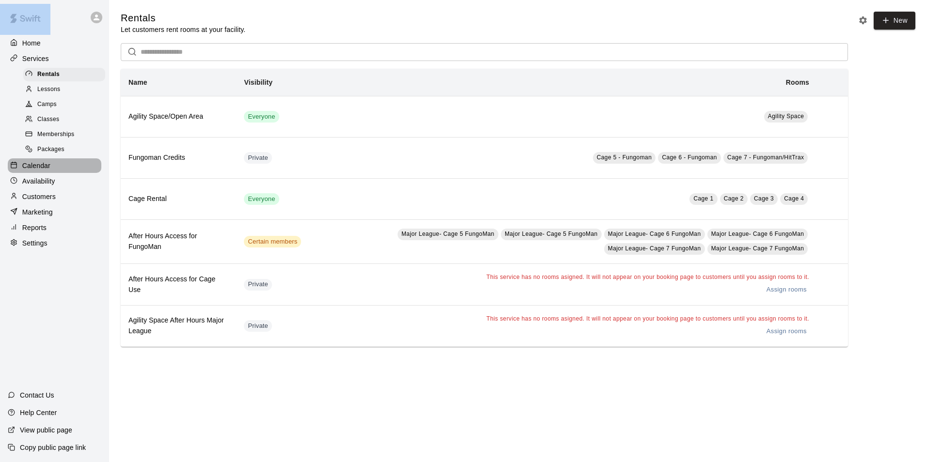
click at [79, 164] on div "Calendar" at bounding box center [55, 166] width 94 height 15
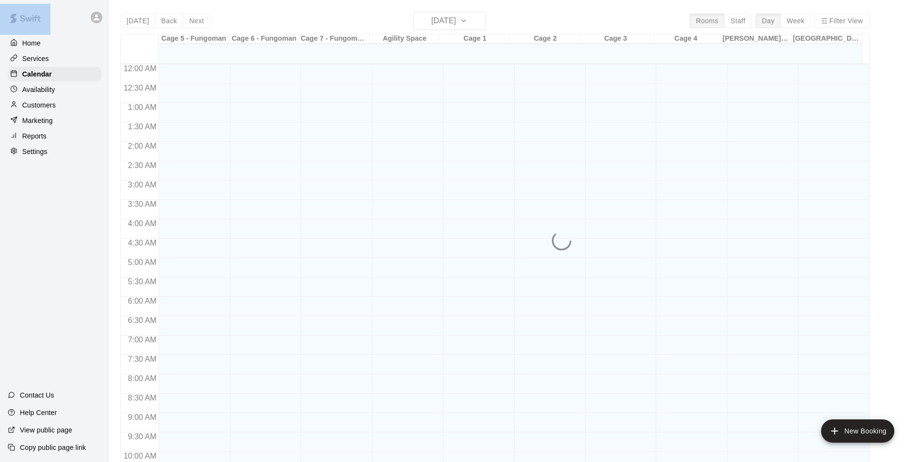
scroll to position [493, 0]
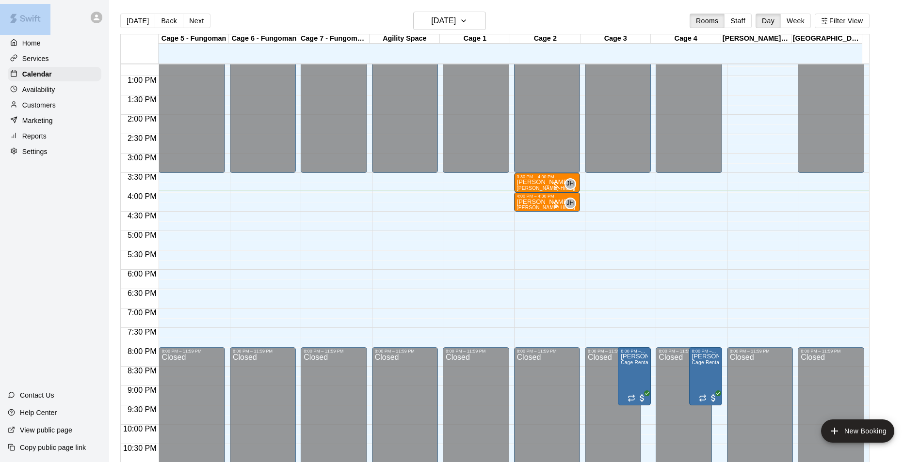
click at [62, 18] on div at bounding box center [54, 17] width 109 height 35
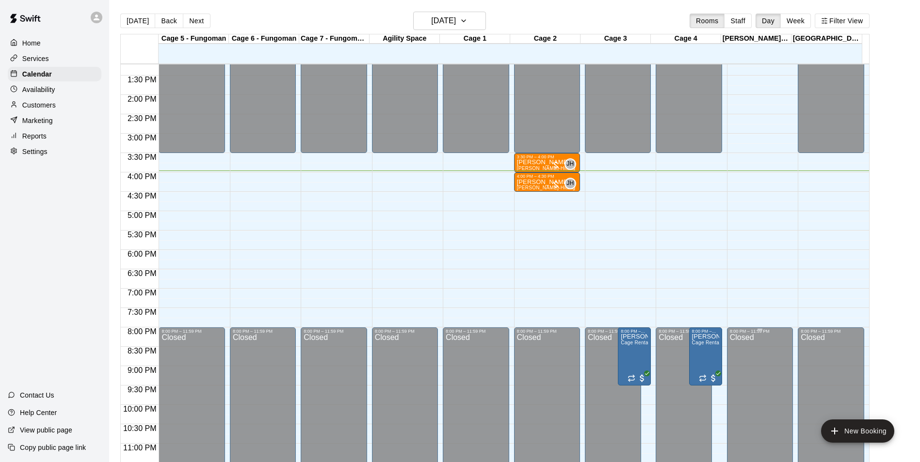
scroll to position [523, 0]
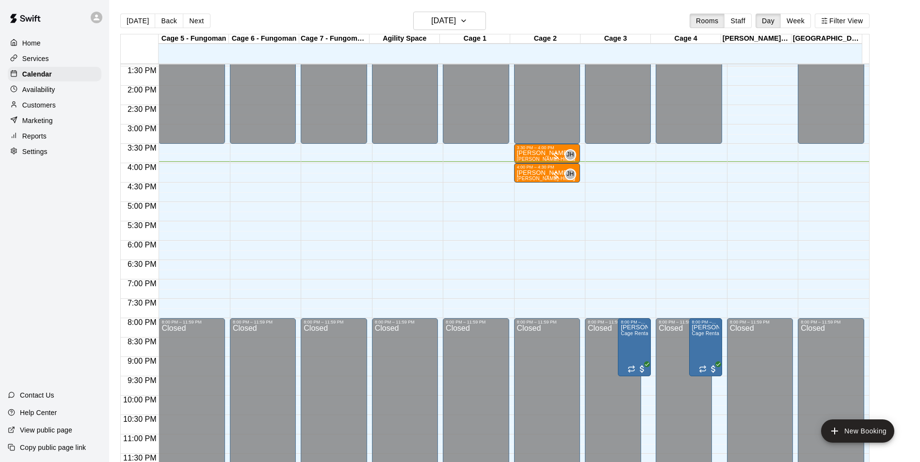
click at [6, 212] on div "Home Services Calendar Availability Customers Marketing Reports Settings Contac…" at bounding box center [54, 231] width 109 height 462
click at [15, 331] on div "Home Services Calendar Availability Customers Marketing Reports Settings Contac…" at bounding box center [54, 231] width 109 height 462
click at [899, 262] on main "[DATE] Back [DATE][DATE] Rooms Staff Day Week Filter View Cage 5 - Fungoman 10 …" at bounding box center [514, 243] width 803 height 462
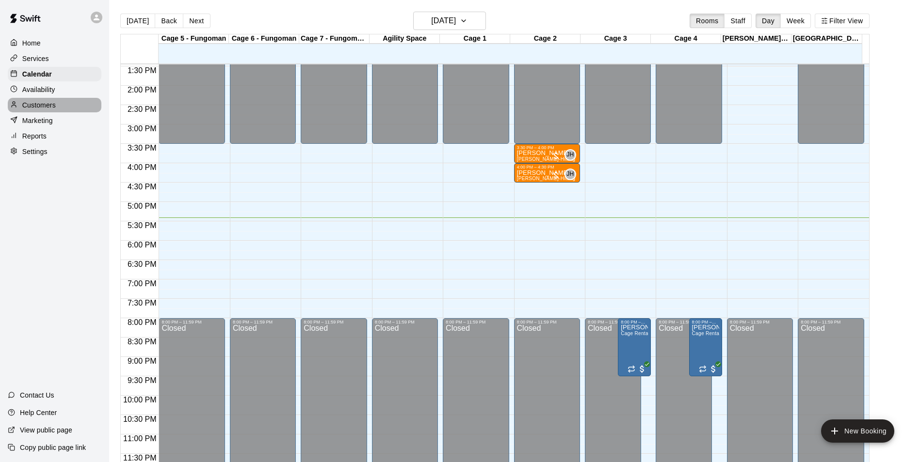
click at [79, 111] on div "Customers" at bounding box center [55, 105] width 94 height 15
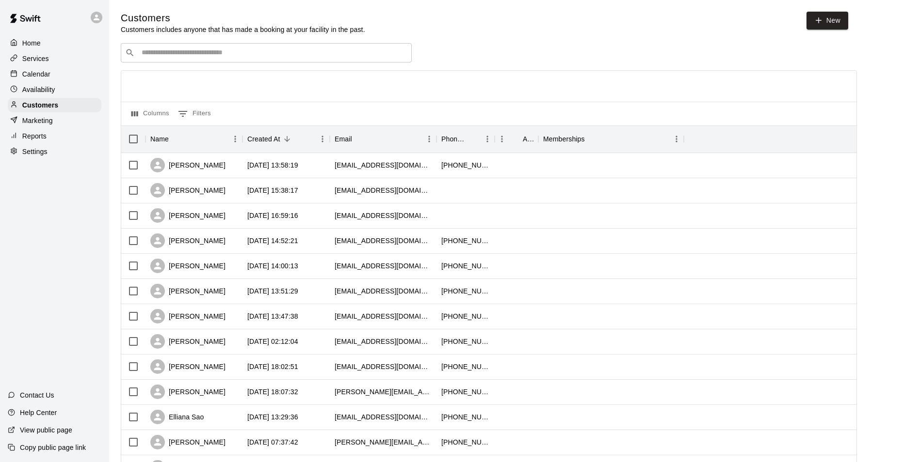
click at [159, 47] on div "​ ​" at bounding box center [266, 52] width 291 height 19
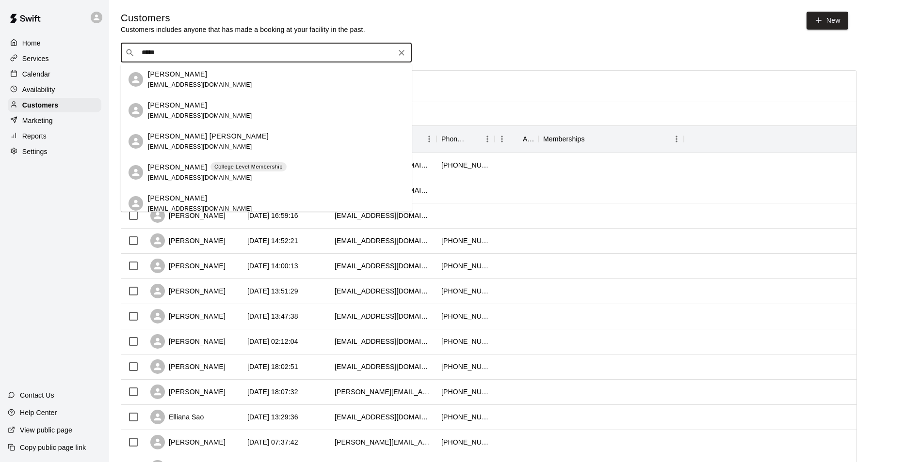
type input "*****"
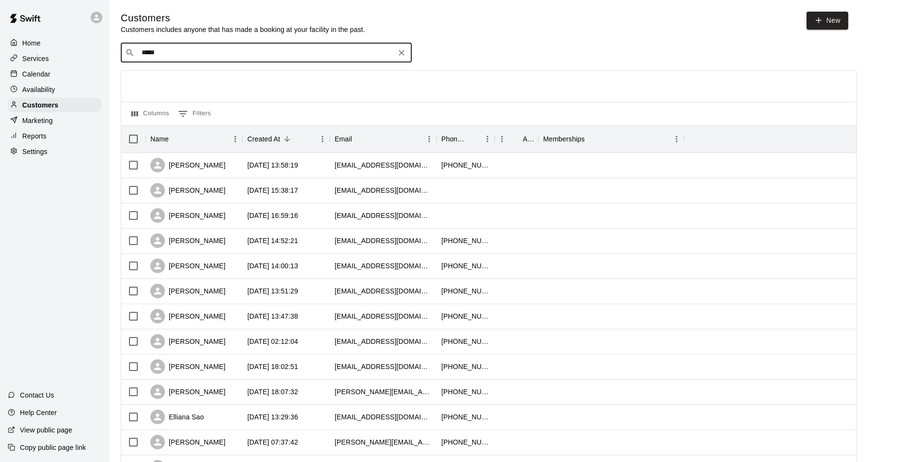
click at [38, 68] on div "Calendar" at bounding box center [55, 74] width 94 height 15
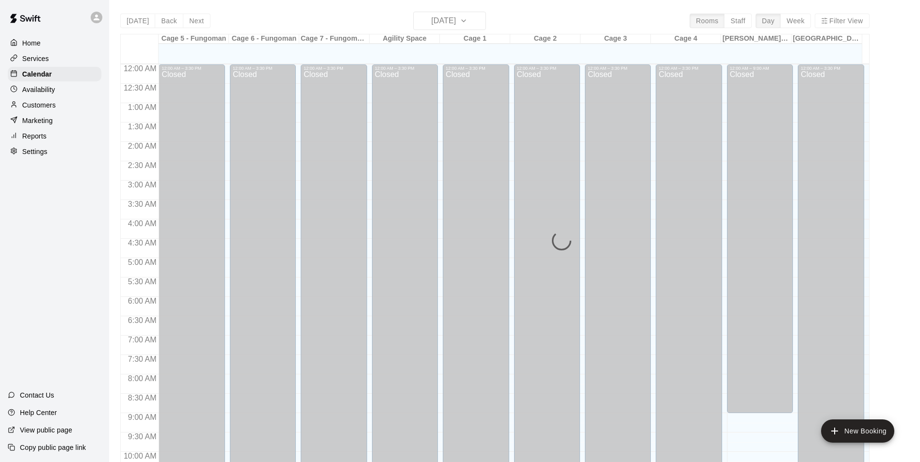
scroll to position [493, 0]
